Goal: Transaction & Acquisition: Purchase product/service

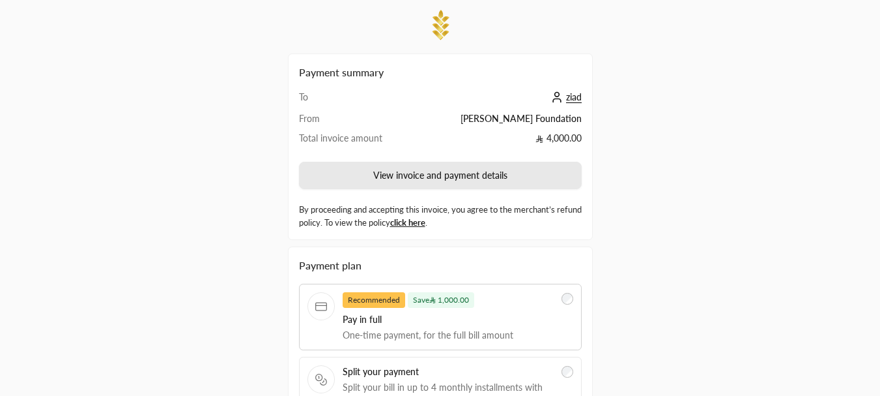
click at [405, 174] on button "View invoice and payment details" at bounding box center [440, 175] width 283 height 27
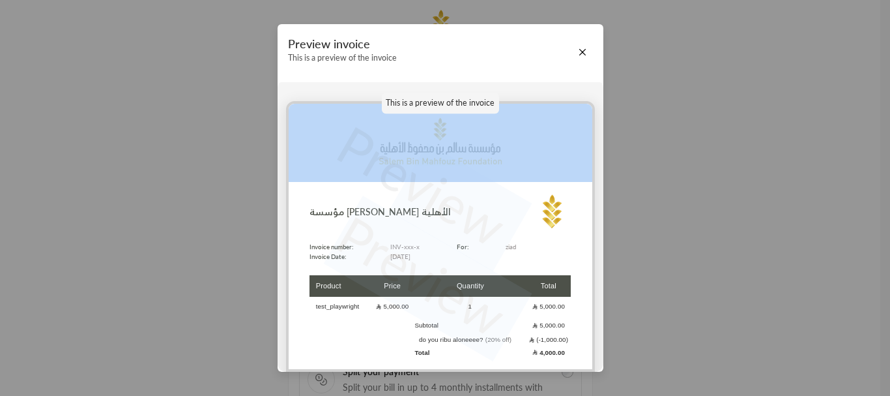
drag, startPoint x: 415, startPoint y: 151, endPoint x: 496, endPoint y: 161, distance: 81.4
click at [496, 161] on div "Preview Preview مؤسسة سالم بن محفوظ الأهلية Invoice number: Invoice Date: INV-x…" at bounding box center [440, 236] width 309 height 270
click at [476, 175] on p "Preview" at bounding box center [421, 185] width 197 height 159
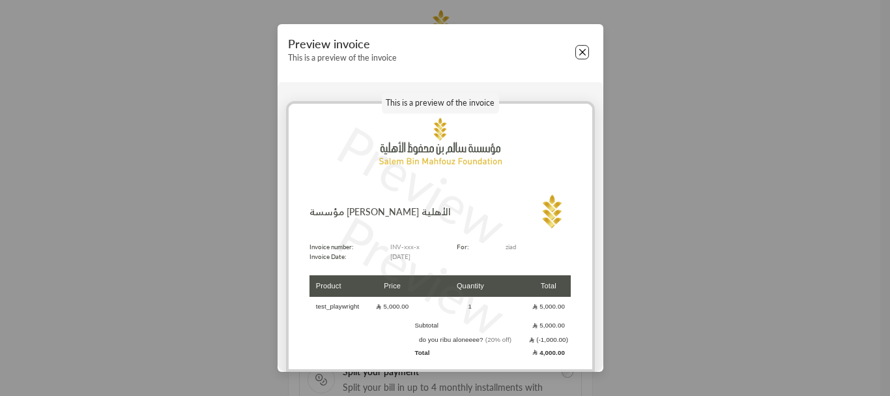
click at [581, 50] on button "Close" at bounding box center [582, 52] width 14 height 14
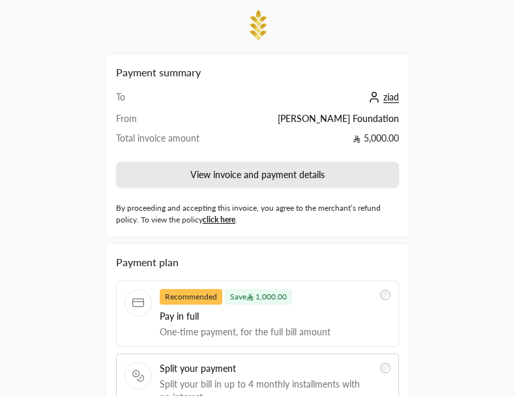
drag, startPoint x: 181, startPoint y: 170, endPoint x: 315, endPoint y: 175, distance: 134.3
click at [315, 175] on button "View invoice and payment details" at bounding box center [257, 175] width 283 height 26
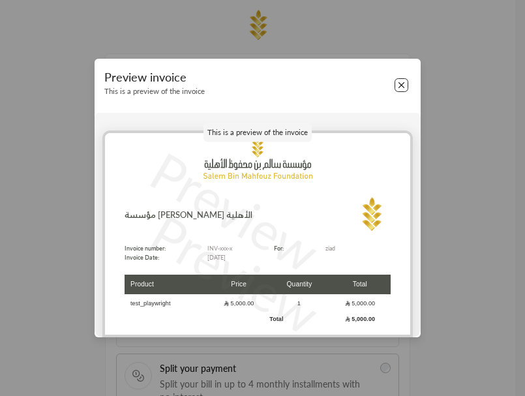
click at [402, 89] on button "Close" at bounding box center [401, 85] width 14 height 14
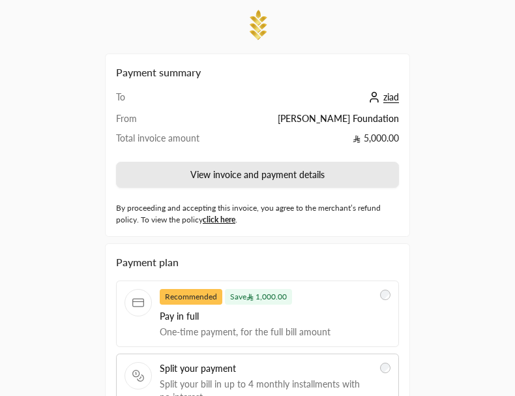
click at [249, 173] on button "View invoice and payment details" at bounding box center [257, 175] width 283 height 26
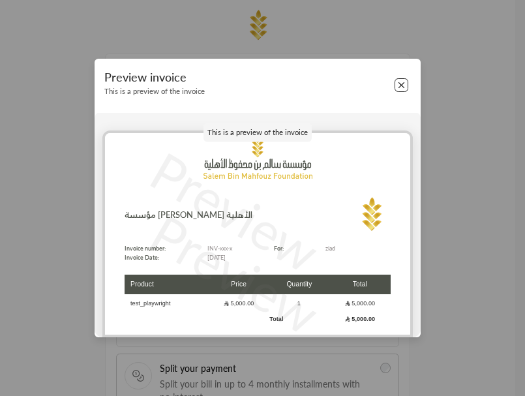
click at [403, 87] on button "Close" at bounding box center [401, 85] width 14 height 14
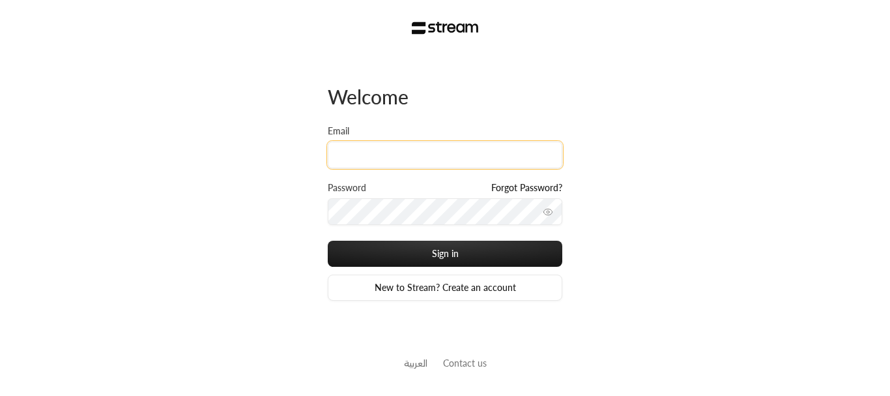
click at [353, 160] on input "Email" at bounding box center [445, 154] width 235 height 27
type input "[PERSON_NAME][EMAIL_ADDRESS][DOMAIN_NAME]"
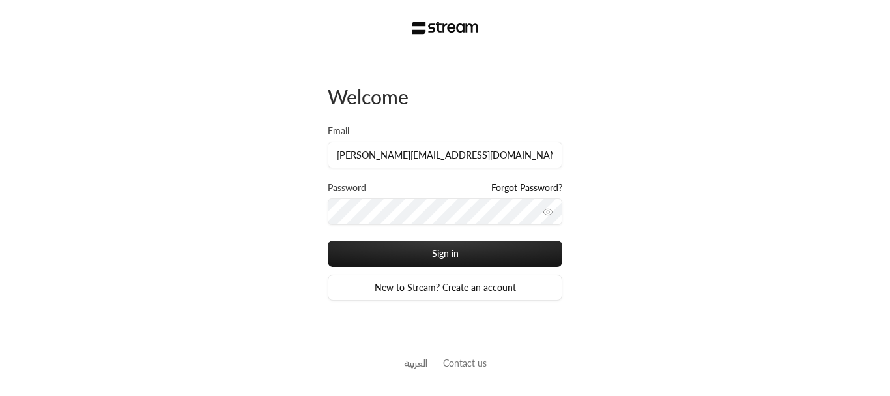
click at [354, 192] on label "Password" at bounding box center [347, 187] width 38 height 13
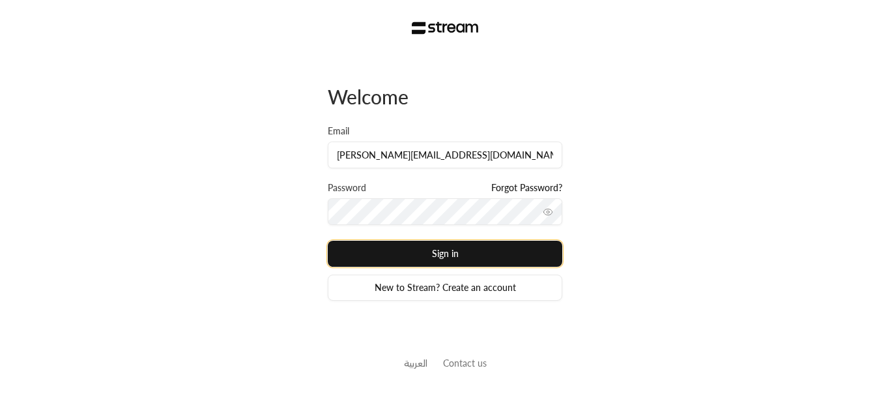
click at [437, 244] on button "Sign in" at bounding box center [445, 253] width 235 height 26
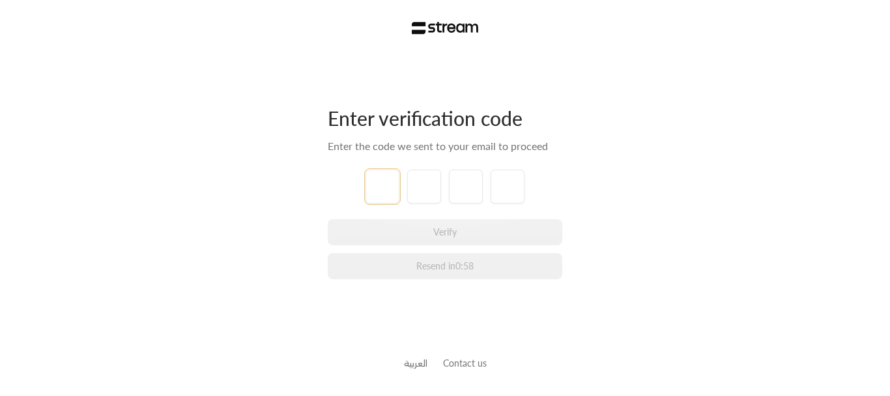
type input "1"
type input "2"
type input "3"
type input "4"
